Goal: Communication & Community: Share content

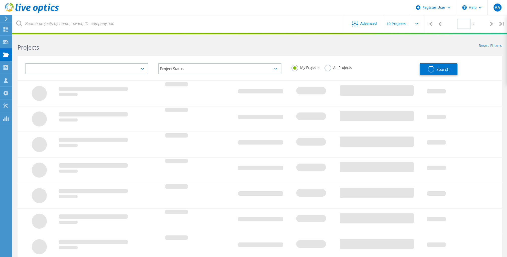
type input "1"
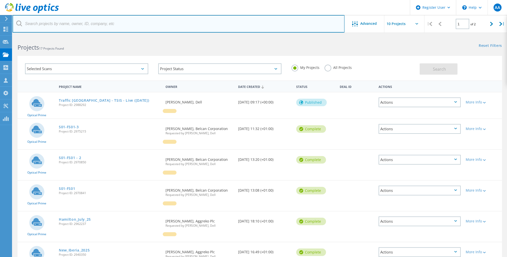
click at [87, 26] on input "text" at bounding box center [179, 24] width 332 height 18
paste input "tomasz.nawarecki@arcadis.com"
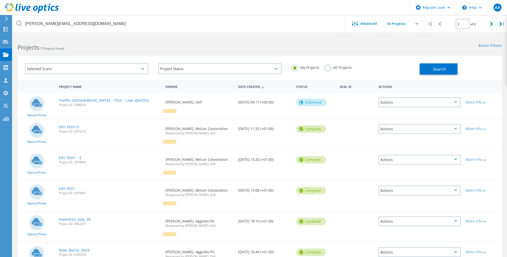
click at [333, 70] on div "All Projects" at bounding box center [338, 68] width 27 height 7
click at [333, 68] on label "All Projects" at bounding box center [338, 67] width 27 height 5
click at [0, 0] on input "All Projects" at bounding box center [0, 0] width 0 height 0
click at [431, 70] on button "Search" at bounding box center [439, 68] width 38 height 11
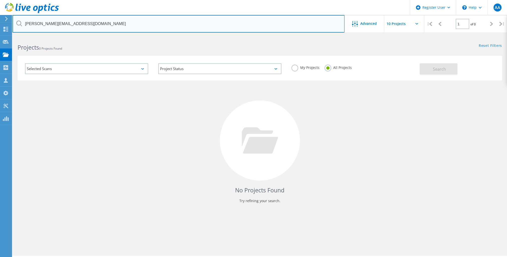
drag, startPoint x: 83, startPoint y: 17, endPoint x: -1, endPoint y: 18, distance: 84.2
click at [0, 18] on html "Register User \n Help Explore Helpful Articles Contact Support AA Dell User Ali…" at bounding box center [253, 135] width 507 height 271
type input "arcadis"
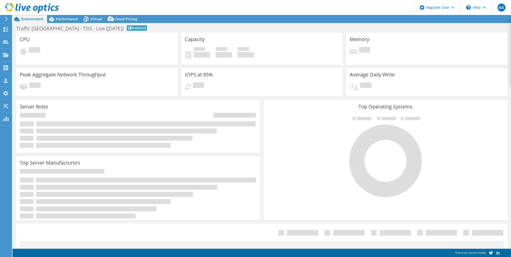
select select "USD"
select select "EULondon"
select select "GBP"
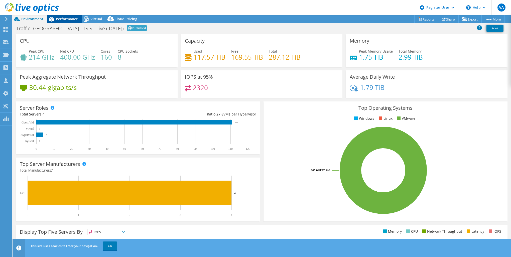
click at [57, 21] on span "Performance" at bounding box center [67, 19] width 22 height 5
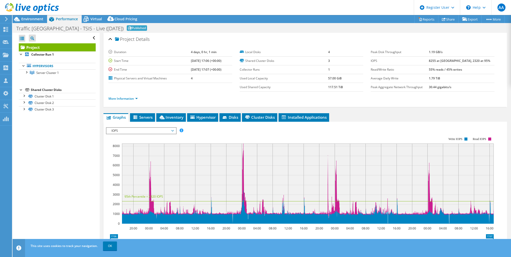
click at [162, 130] on span "IOPS" at bounding box center [141, 131] width 64 height 6
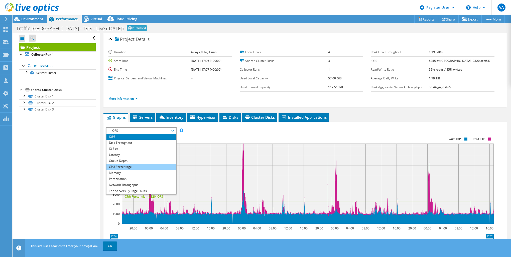
click at [125, 167] on li "CPU Percentage" at bounding box center [140, 167] width 69 height 6
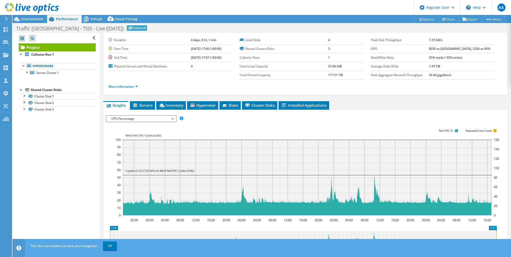
scroll to position [4, 0]
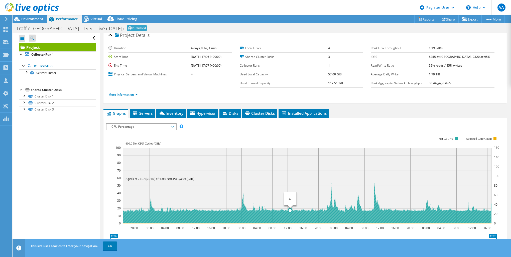
click at [290, 210] on circle at bounding box center [290, 210] width 4 height 4
click at [407, 205] on rect at bounding box center [307, 186] width 368 height 76
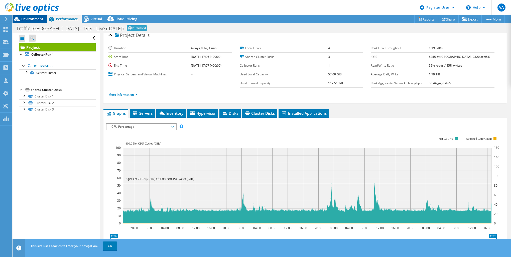
click at [33, 19] on span "Environment" at bounding box center [32, 19] width 22 height 5
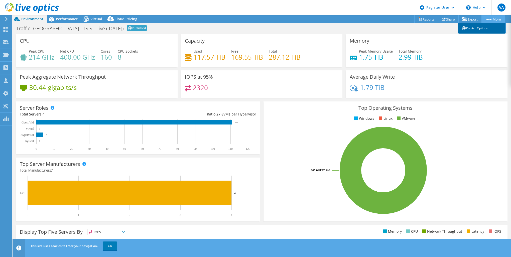
click at [489, 26] on link "Publish Options" at bounding box center [482, 28] width 48 height 11
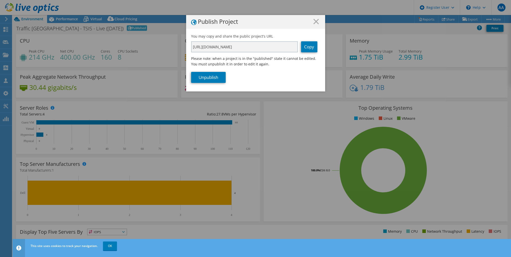
click at [324, 22] on div "Publish Project You may copy and share the public project's URL https://app.liv…" at bounding box center [255, 128] width 511 height 227
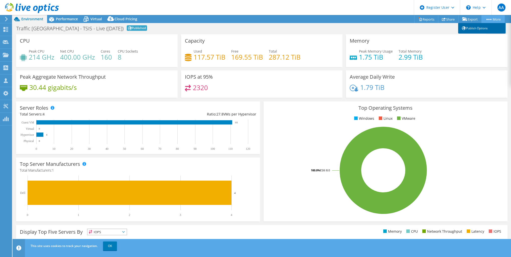
click at [488, 28] on link "Publish Options" at bounding box center [482, 28] width 48 height 11
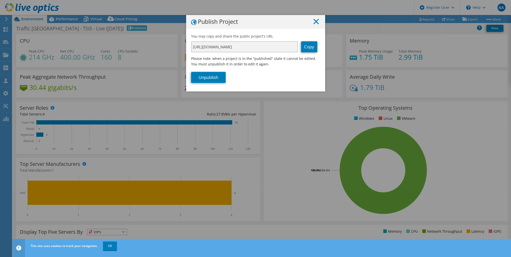
click at [315, 22] on icon at bounding box center [316, 22] width 6 height 6
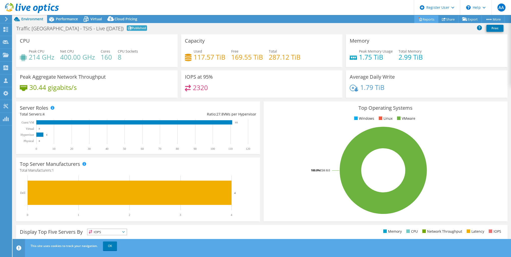
click at [428, 19] on link "Reports" at bounding box center [426, 19] width 24 height 8
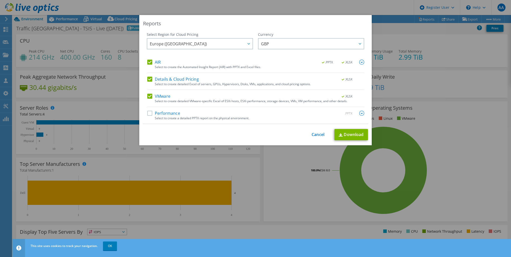
click at [186, 98] on div "VMware .XLSX" at bounding box center [255, 97] width 217 height 6
click at [143, 111] on div "Select Region for Cloud Pricing Asia Pacific (Hong Kong) Asia Pacific (Mumbai) …" at bounding box center [255, 78] width 225 height 92
click at [148, 96] on label "VMware" at bounding box center [158, 96] width 23 height 5
click at [0, 0] on input "VMware" at bounding box center [0, 0] width 0 height 0
click at [147, 77] on label "Details & Cloud Pricing" at bounding box center [173, 79] width 52 height 5
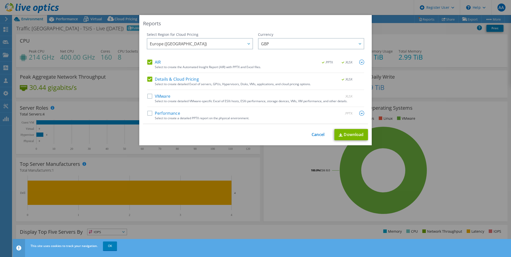
click at [0, 0] on input "Details & Cloud Pricing" at bounding box center [0, 0] width 0 height 0
click at [149, 111] on label "Performance" at bounding box center [163, 113] width 33 height 5
click at [0, 0] on input "Performance" at bounding box center [0, 0] width 0 height 0
click at [352, 135] on link "Download" at bounding box center [351, 134] width 34 height 11
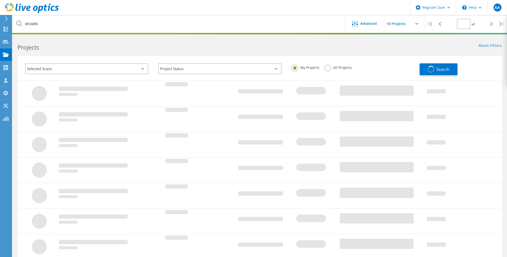
type input "1"
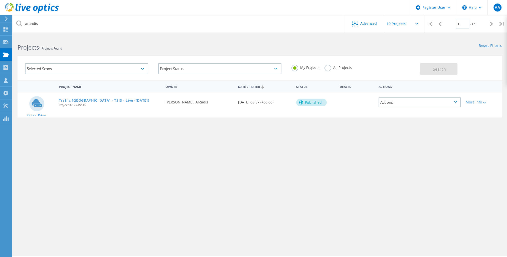
drag, startPoint x: 90, startPoint y: 106, endPoint x: 58, endPoint y: 104, distance: 31.6
click at [58, 104] on div "Traffic Scotland - TSIS - Live (Nov 2024) Project ID: 2745510" at bounding box center [109, 101] width 107 height 19
copy span "Project ID: 2745510"
drag, startPoint x: 93, startPoint y: 101, endPoint x: 98, endPoint y: 100, distance: 4.3
click at [93, 101] on link "Traffic [GEOGRAPHIC_DATA] - TSIS - Live ([DATE])" at bounding box center [104, 101] width 90 height 4
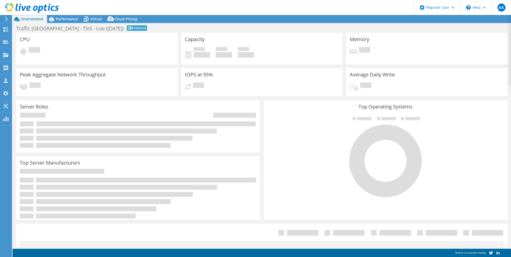
select select "EULondon"
select select "GBP"
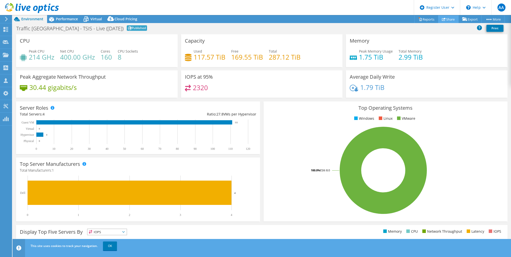
click at [444, 20] on link "Share" at bounding box center [448, 19] width 21 height 8
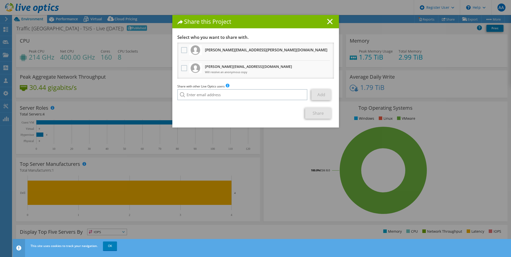
click at [335, 24] on div "Share this Project" at bounding box center [255, 21] width 167 height 13
drag, startPoint x: 333, startPoint y: 22, endPoint x: 312, endPoint y: 66, distance: 48.1
click at [315, 65] on div "Share this Project Link other users to this project Changes can be overwritten …" at bounding box center [255, 71] width 167 height 112
click at [195, 100] on div "Share with other Live Optics users Enter a single email address and click add. …" at bounding box center [255, 93] width 157 height 19
click at [207, 92] on input "search" at bounding box center [242, 94] width 130 height 11
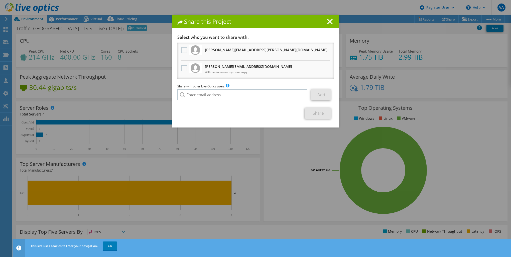
click at [310, 102] on section "Select who you want to share with. [PERSON_NAME][EMAIL_ADDRESS][PERSON_NAME][DO…" at bounding box center [255, 77] width 157 height 84
click at [326, 24] on div "Share this Project" at bounding box center [255, 21] width 167 height 13
click at [327, 24] on line at bounding box center [329, 21] width 5 height 5
